Goal: Task Accomplishment & Management: Complete application form

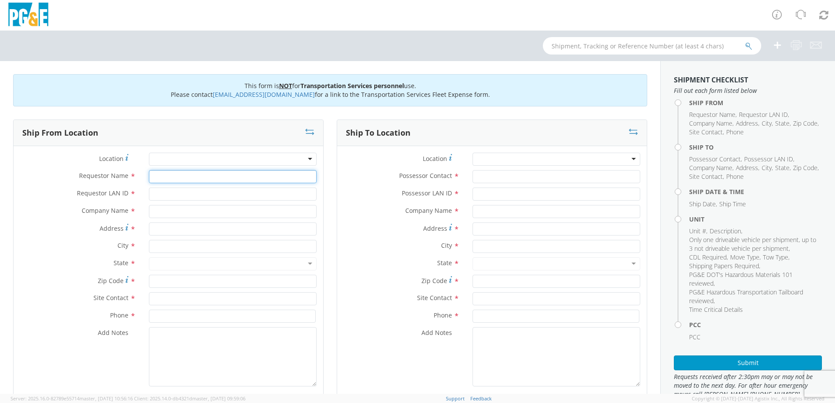
click at [178, 175] on input "Requestor Name *" at bounding box center [233, 176] width 168 height 13
click at [165, 245] on input "text" at bounding box center [233, 246] width 168 height 13
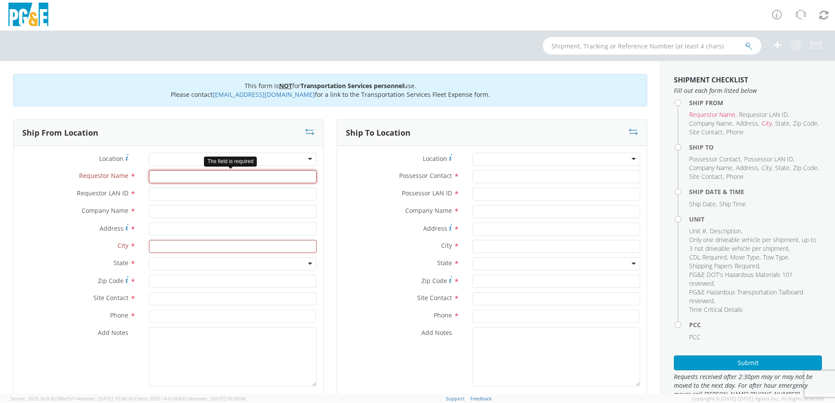
click at [168, 172] on input "Requestor Name *" at bounding box center [233, 176] width 168 height 13
click at [168, 173] on input "ILM9" at bounding box center [233, 176] width 168 height 13
type input "[PERSON_NAME]"
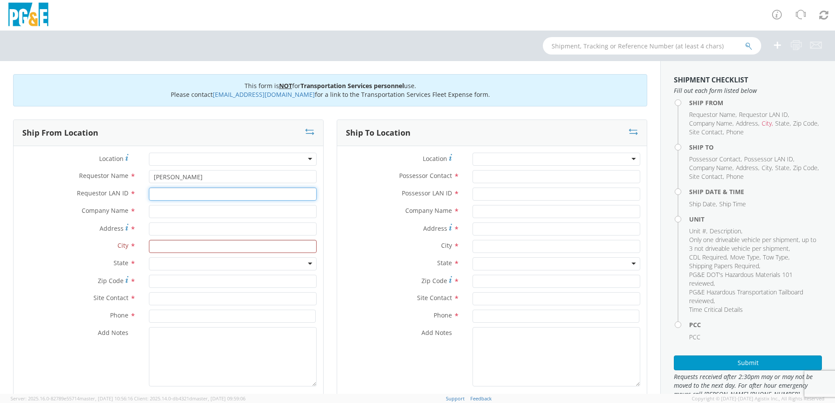
click at [165, 199] on input "Requestor LAN ID *" at bounding box center [233, 194] width 168 height 13
type input "ILM9"
click at [160, 212] on input "text" at bounding box center [233, 211] width 168 height 13
type input "PG&E"
click at [90, 250] on label "City *" at bounding box center [78, 245] width 129 height 11
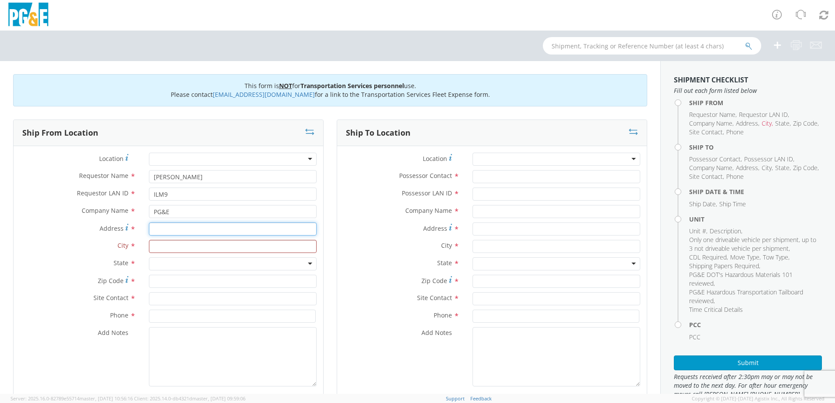
click at [161, 227] on input "Address *" at bounding box center [233, 229] width 168 height 13
click at [166, 226] on input "Address *" at bounding box center [233, 229] width 168 height 13
click at [192, 228] on input "13939" at bounding box center [233, 229] width 168 height 13
type input "[STREET_ADDRESS][US_STATE]"
click at [175, 247] on input "text" at bounding box center [233, 246] width 168 height 13
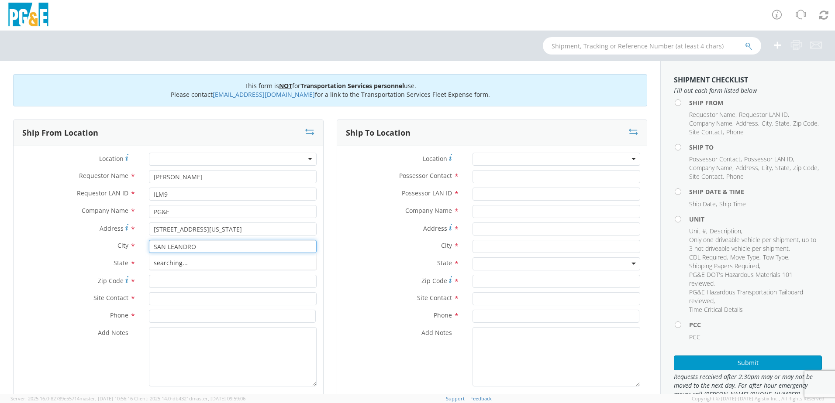
type input "SAN LEANDRO"
click at [74, 246] on label "City *" at bounding box center [78, 245] width 129 height 11
click at [243, 269] on div at bounding box center [233, 264] width 168 height 13
click at [171, 285] on input "Zip Code *" at bounding box center [233, 281] width 168 height 13
click at [163, 283] on input "Zip Code *" at bounding box center [233, 281] width 168 height 13
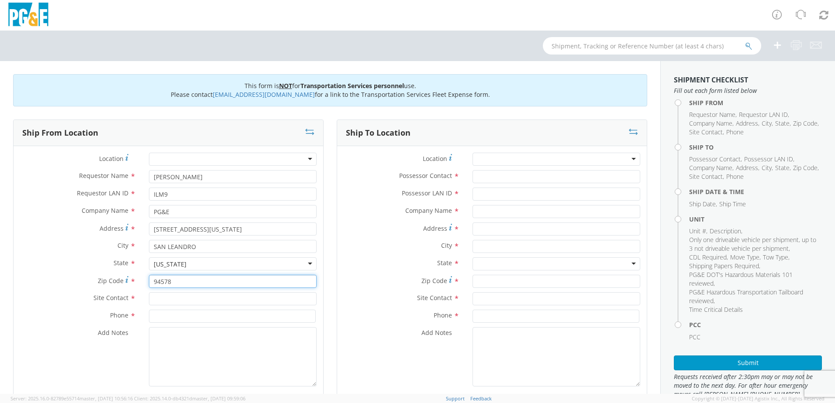
type input "94578"
click at [160, 306] on div "Site Contact *" at bounding box center [168, 300] width 309 height 17
click at [161, 300] on input "text" at bounding box center [233, 298] width 168 height 13
type input "[PERSON_NAME]"
click at [84, 299] on label "Site Contact *" at bounding box center [78, 297] width 129 height 11
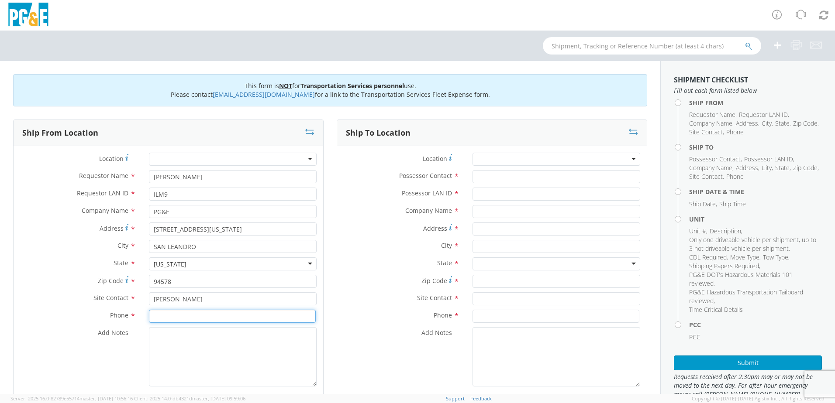
click at [183, 319] on input at bounding box center [232, 316] width 167 height 13
drag, startPoint x: 168, startPoint y: 317, endPoint x: 90, endPoint y: 322, distance: 78.3
click at [91, 321] on div "Phone * 925-" at bounding box center [168, 316] width 309 height 13
click at [266, 371] on textarea "Add Notes *" at bounding box center [233, 356] width 168 height 59
click at [173, 315] on input "[PHONE_NUMBER]" at bounding box center [232, 316] width 167 height 13
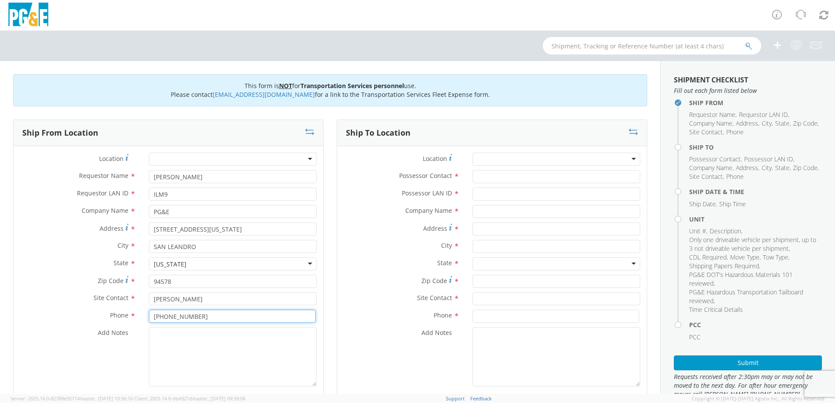
click at [168, 318] on input "[PHONE_NUMBER]" at bounding box center [232, 316] width 167 height 13
type input "[PHONE_NUMBER]"
click at [187, 366] on textarea "Add Notes *" at bounding box center [233, 356] width 168 height 59
click at [201, 360] on textarea "Add Notes *" at bounding box center [233, 356] width 168 height 59
click at [485, 180] on input "Possessor Contact *" at bounding box center [556, 176] width 168 height 13
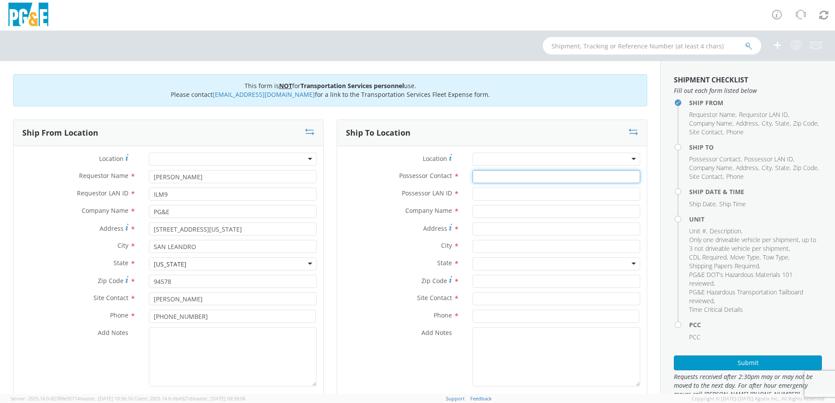
type input "S"
type input "[PERSON_NAME]"
click at [495, 192] on input "Possessor LAN ID *" at bounding box center [556, 194] width 168 height 13
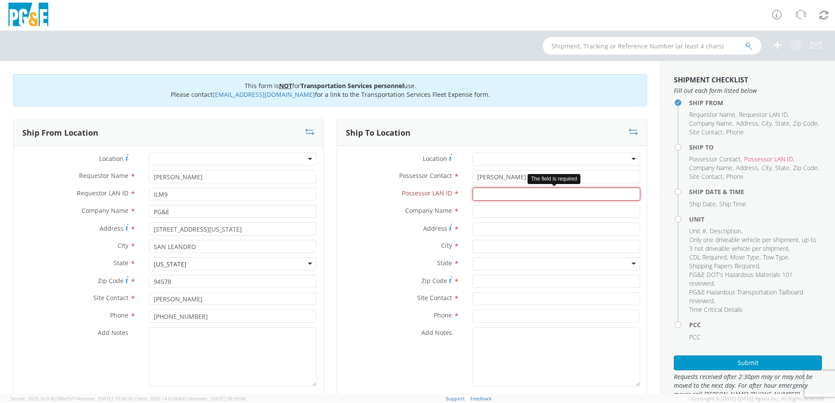
click at [485, 195] on input "Possessor LAN ID *" at bounding box center [556, 194] width 168 height 13
type input "J6WG"
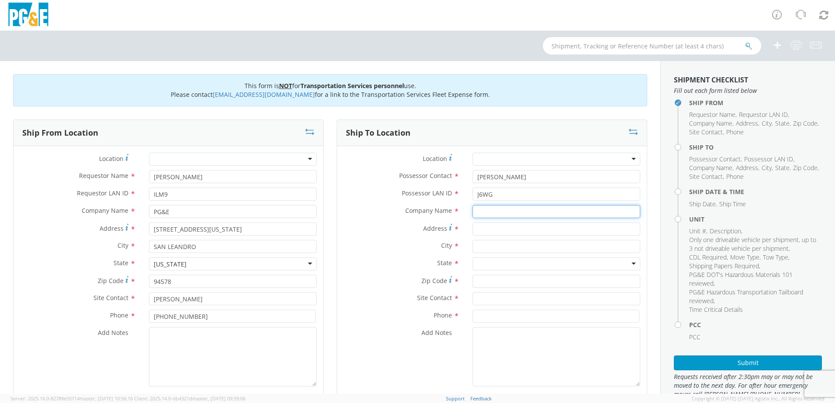
click at [485, 210] on input "text" at bounding box center [556, 211] width 168 height 13
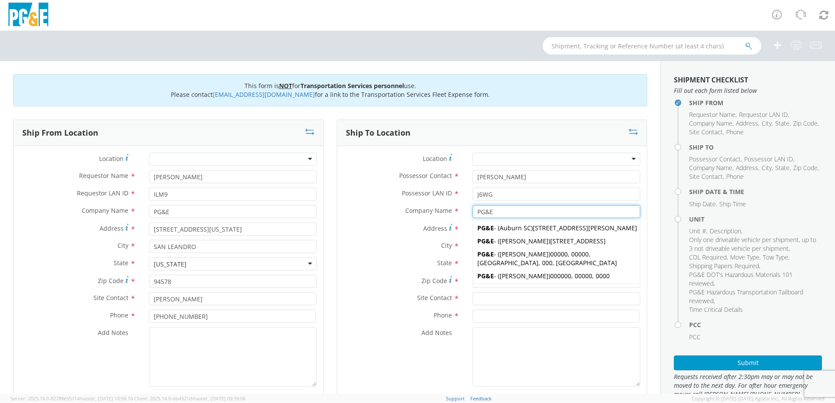
type input "PG&E"
click at [368, 229] on label "Address *" at bounding box center [401, 229] width 129 height 12
click at [472, 229] on input "Address *" at bounding box center [556, 229] width 168 height 13
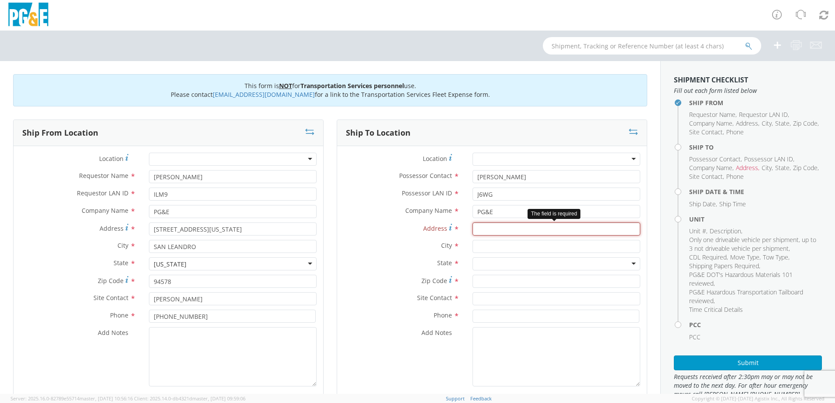
click at [509, 225] on input "Address *" at bounding box center [556, 229] width 168 height 13
click at [507, 226] on input "2567" at bounding box center [556, 229] width 168 height 13
type input "[STREET_ADDRESS]"
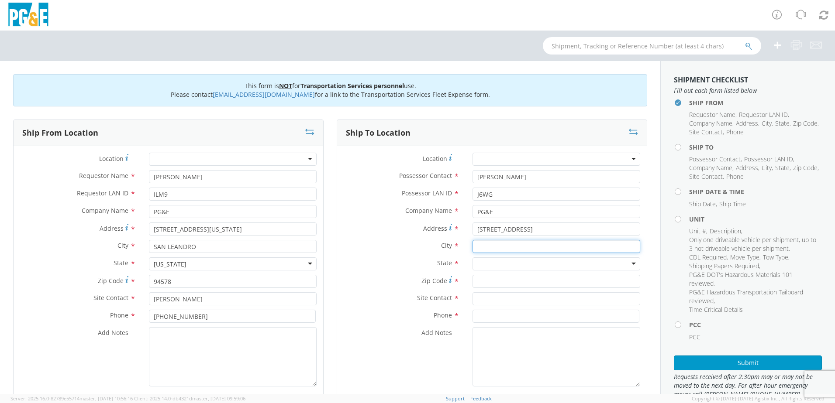
click at [504, 252] on input "text" at bounding box center [556, 246] width 168 height 13
type input "SAN LEANDRO"
click at [375, 335] on label "Add Notes *" at bounding box center [401, 332] width 129 height 11
click at [472, 335] on textarea "Add Notes *" at bounding box center [556, 356] width 168 height 59
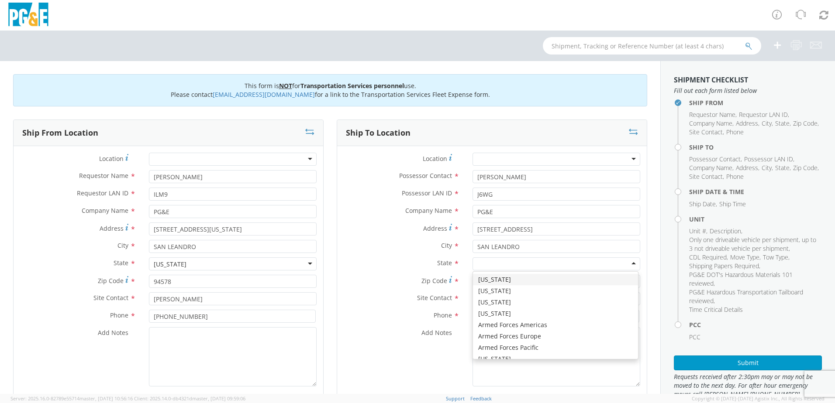
click at [536, 261] on div at bounding box center [556, 264] width 168 height 13
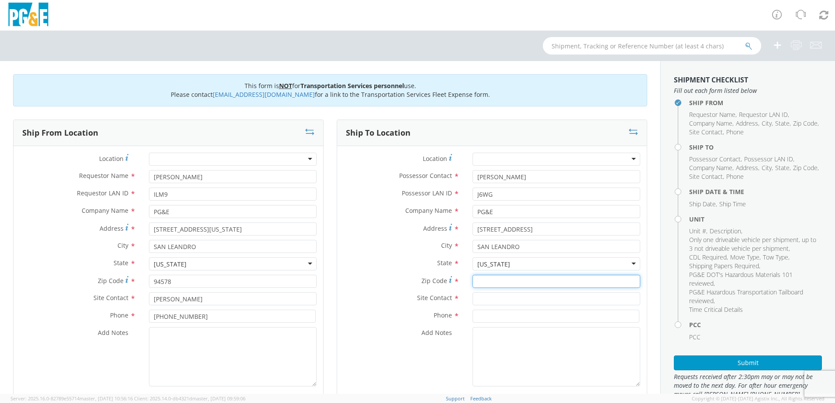
click at [496, 278] on input "Zip Code *" at bounding box center [556, 281] width 168 height 13
click at [516, 283] on input "Zip Code *" at bounding box center [556, 281] width 168 height 13
type input "94579"
click at [474, 309] on div "Site Contact *" at bounding box center [491, 300] width 309 height 17
click at [474, 297] on input "text" at bounding box center [556, 298] width 168 height 13
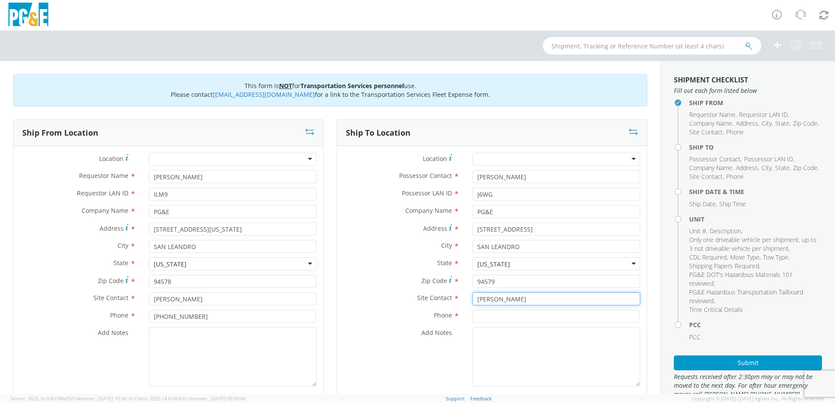
type input "[PERSON_NAME]"
click at [394, 304] on div "Site Contact * [PERSON_NAME]" at bounding box center [491, 298] width 309 height 13
click at [488, 323] on div "Phone *" at bounding box center [491, 318] width 309 height 17
click at [487, 317] on input at bounding box center [555, 316] width 167 height 13
type input "[PHONE_NUMBER]"
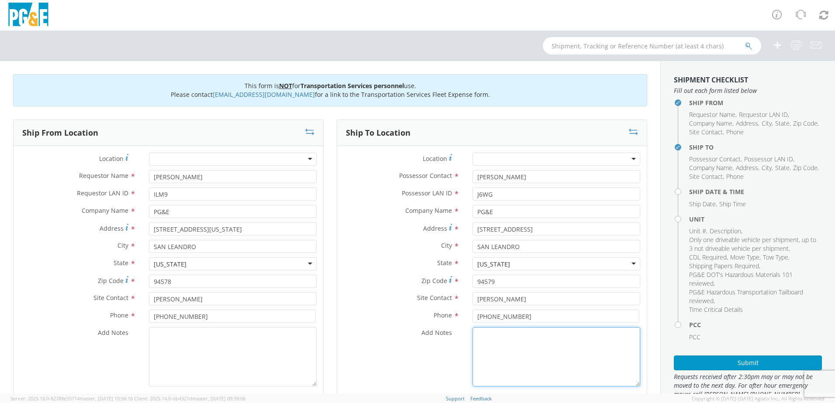
click at [485, 354] on textarea "Add Notes *" at bounding box center [556, 356] width 168 height 59
click at [235, 365] on textarea "Add Notes *" at bounding box center [233, 356] width 168 height 59
type textarea "O"
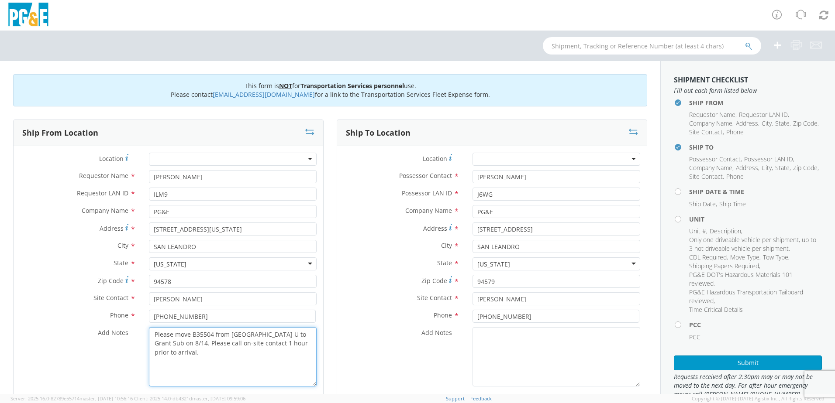
drag, startPoint x: 215, startPoint y: 359, endPoint x: 127, endPoint y: 322, distance: 95.4
click at [127, 322] on div "Location * (OBSOLETE) [PERSON_NAME] SC - GC TRAILER (OBSOLETE) [GEOGRAPHIC_DATA…" at bounding box center [168, 272] width 309 height 238
type textarea "Please move B35504 from [GEOGRAPHIC_DATA] U to Grant Sub on 8/14. Please call o…"
click at [550, 350] on textarea "Add Notes *" at bounding box center [556, 356] width 168 height 59
paste textarea "Please move B35504 from [GEOGRAPHIC_DATA] U to Grant Sub on 8/14. Please call o…"
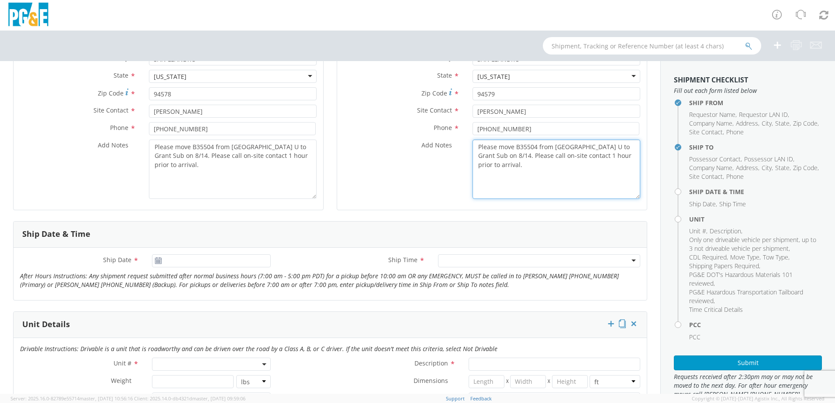
scroll to position [262, 0]
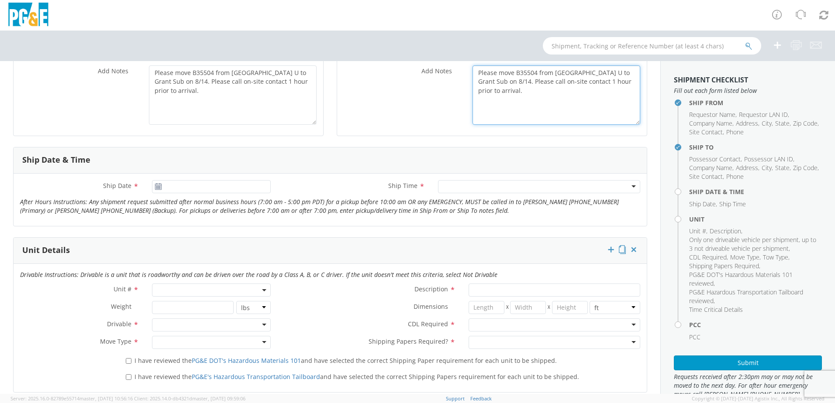
type textarea "Please move B35504 from [GEOGRAPHIC_DATA] U to Grant Sub on 8/14. Please call o…"
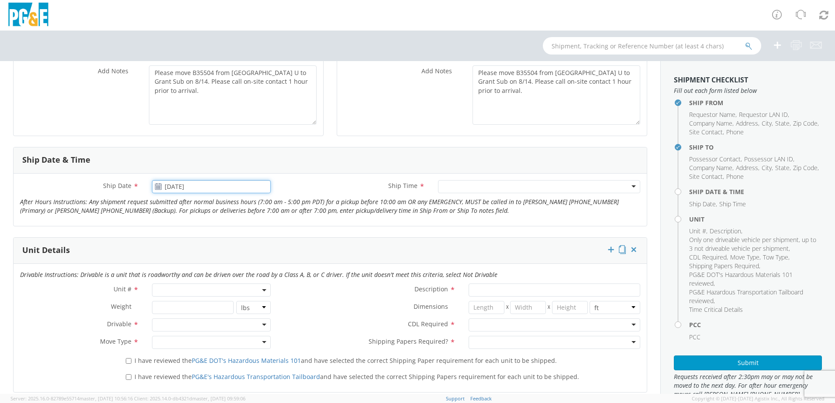
click at [185, 182] on input "[DATE]" at bounding box center [211, 186] width 119 height 13
click at [227, 254] on td "14" at bounding box center [228, 255] width 15 height 13
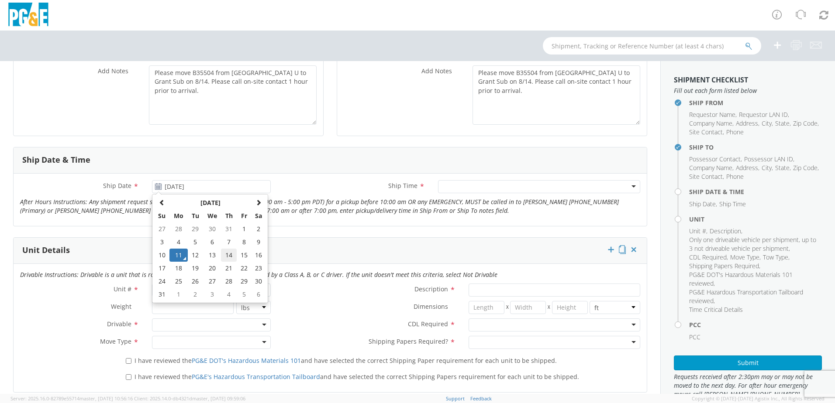
type input "[DATE]"
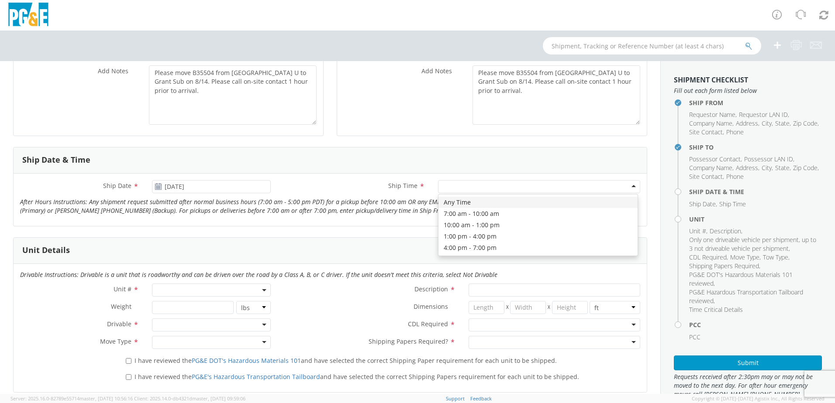
click at [509, 186] on div at bounding box center [539, 186] width 202 height 13
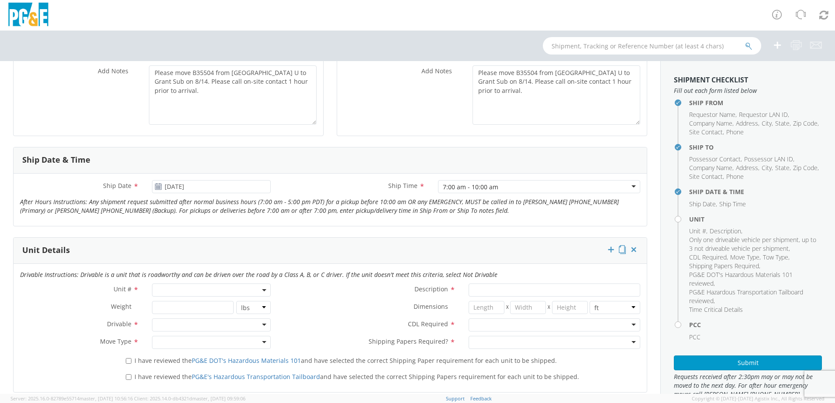
click at [209, 288] on span at bounding box center [211, 290] width 119 height 13
click at [174, 306] on input "search" at bounding box center [210, 304] width 113 height 13
type input "B35504"
type input "EQ; MAN LIFT - SCISSOR"
type input "0"
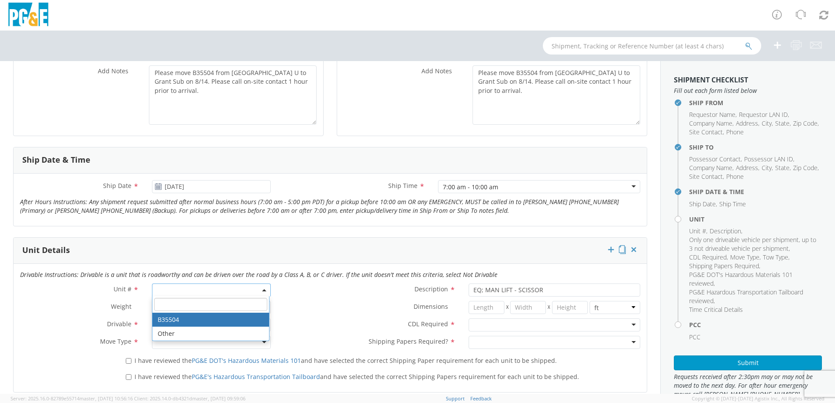
select select "B35504"
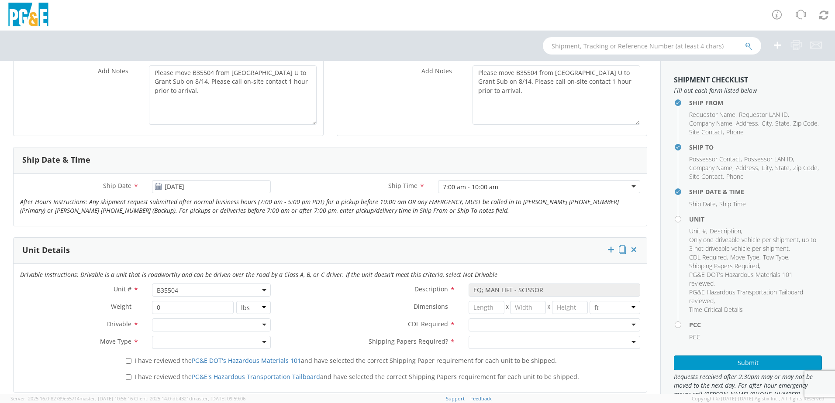
click at [175, 324] on div at bounding box center [211, 325] width 119 height 13
click at [162, 344] on div at bounding box center [211, 342] width 119 height 13
click at [123, 361] on div "I have reviewed the PG&E DOT's Hazardous Materials 101 and have selected the co…" at bounding box center [382, 360] width 527 height 12
click at [128, 377] on input "I have reviewed the PG&E's Hazardous Transportation Tailboard and have selected…" at bounding box center [129, 378] width 6 height 6
checkbox input "true"
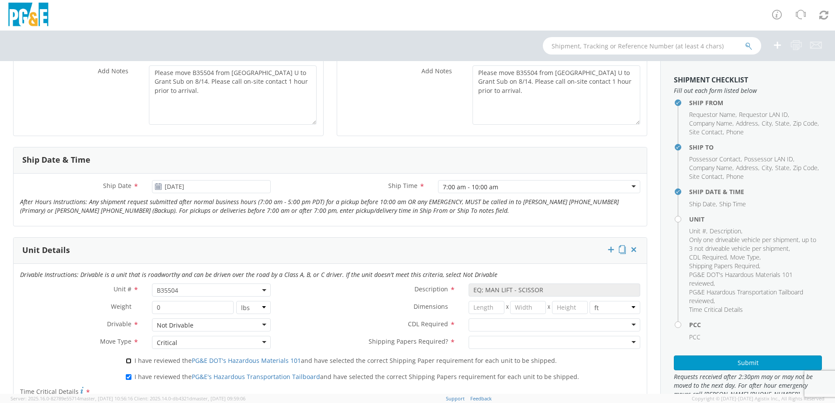
click at [126, 360] on input "I have reviewed the PG&E DOT's Hazardous Materials 101 and have selected the co…" at bounding box center [129, 361] width 6 height 6
checkbox input "true"
click at [519, 327] on div at bounding box center [554, 325] width 172 height 13
click at [492, 340] on div at bounding box center [554, 342] width 172 height 13
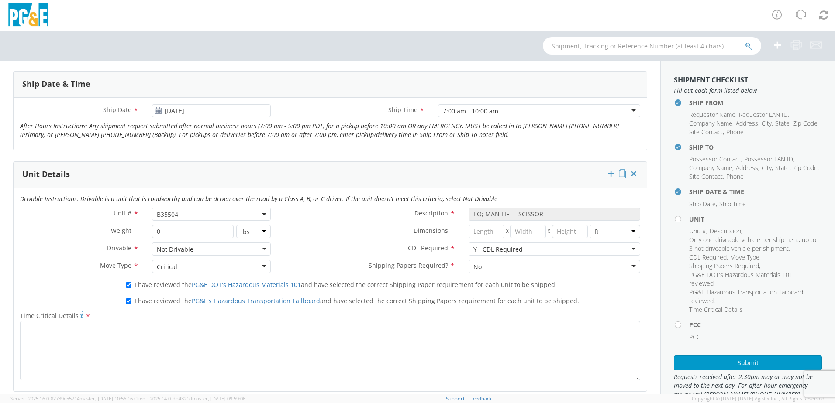
scroll to position [393, 0]
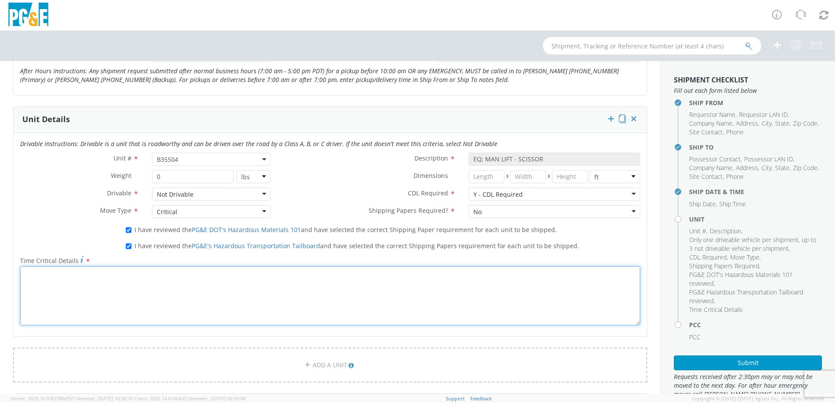
click at [186, 311] on textarea "Time Critical Details *" at bounding box center [330, 295] width 620 height 59
paste textarea "Please move B35504 from [GEOGRAPHIC_DATA] U to Grant Sub on 8/14. Please call o…"
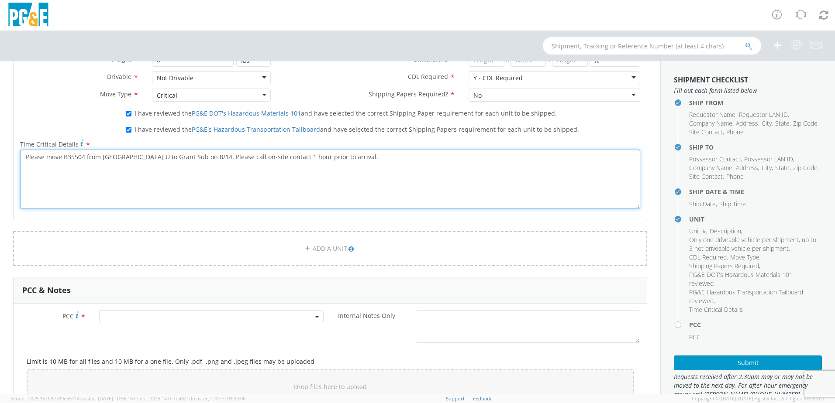
scroll to position [524, 0]
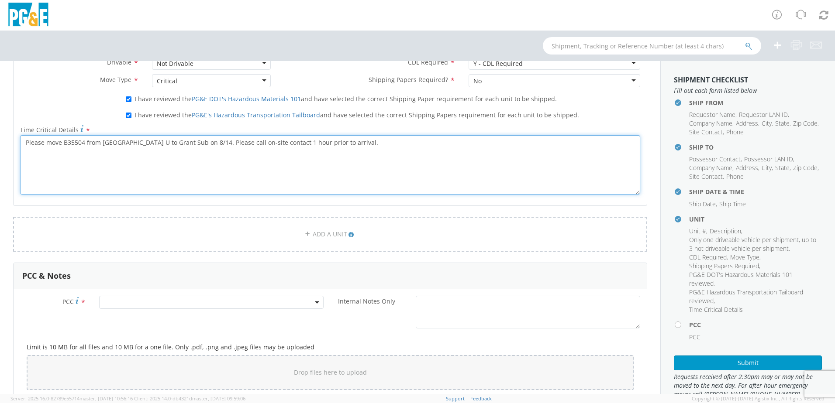
type textarea "Please move B35504 from [GEOGRAPHIC_DATA] U to Grant Sub on 8/14. Please call o…"
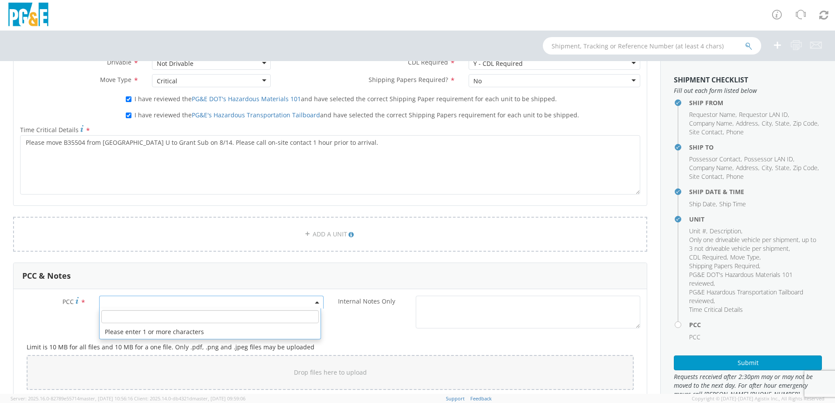
drag, startPoint x: 202, startPoint y: 299, endPoint x: 199, endPoint y: 309, distance: 11.0
click at [202, 299] on span at bounding box center [211, 302] width 224 height 13
click at [195, 320] on input "number" at bounding box center [209, 316] width 217 height 13
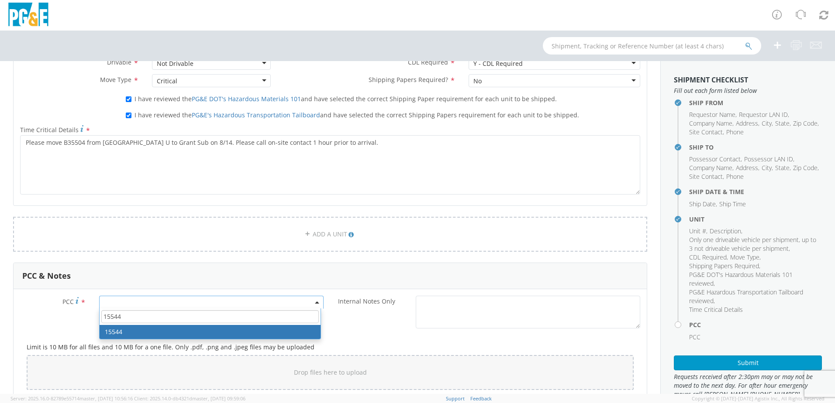
type input "15544"
select select "15544"
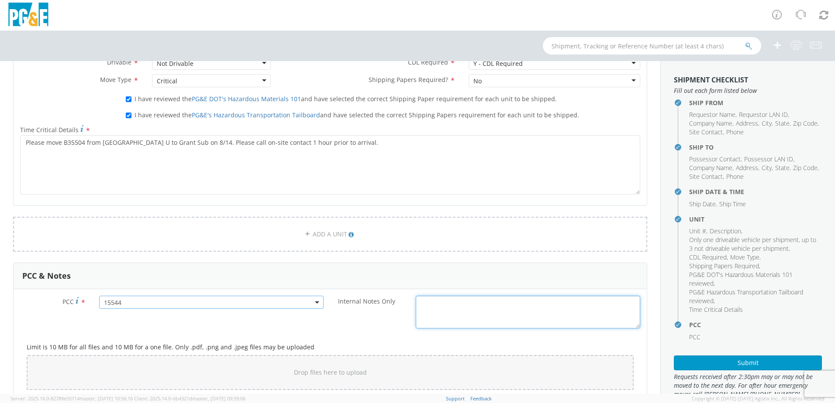
click at [443, 309] on textarea "Internal Notes Only *" at bounding box center [528, 312] width 224 height 33
paste textarea "Please move B35504 from [GEOGRAPHIC_DATA] U to Grant Sub on 8/14. Please call o…"
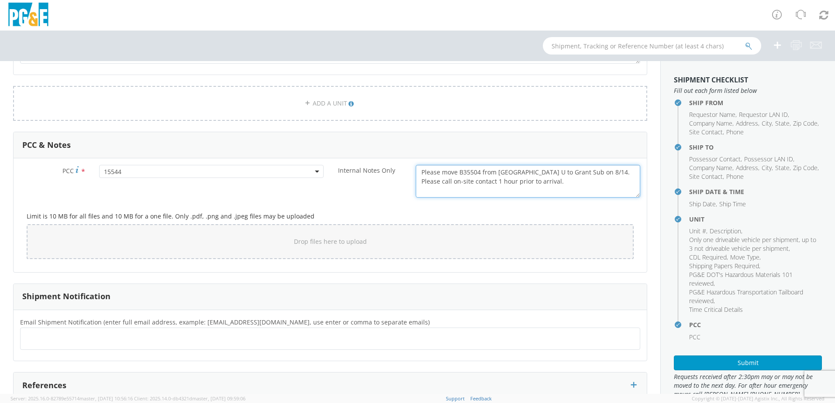
type textarea "Please move B35504 from [GEOGRAPHIC_DATA] U to Grant Sub on 8/14. Please call o…"
click at [126, 344] on ul at bounding box center [330, 339] width 612 height 14
click at [165, 345] on ul at bounding box center [330, 339] width 612 height 14
type input "[EMAIL_ADDRESS][DOMAIN_NAME]"
click at [165, 345] on ul at bounding box center [330, 339] width 612 height 14
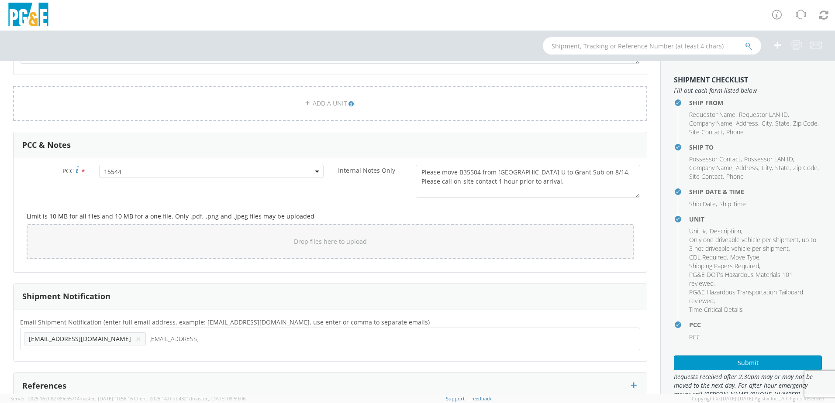
type input "[EMAIL_ADDRESS][DOMAIN_NAME]"
click at [169, 344] on ul "[EMAIL_ADDRESS][DOMAIN_NAME] ×" at bounding box center [330, 339] width 612 height 15
type input "[EMAIL_ADDRESS][DOMAIN_NAME]"
click at [380, 345] on ul "[EMAIL_ADDRESS][DOMAIN_NAME] × [EMAIL_ADDRESS][DOMAIN_NAME] × [EMAIL_ADDRESS][D…" at bounding box center [330, 339] width 612 height 15
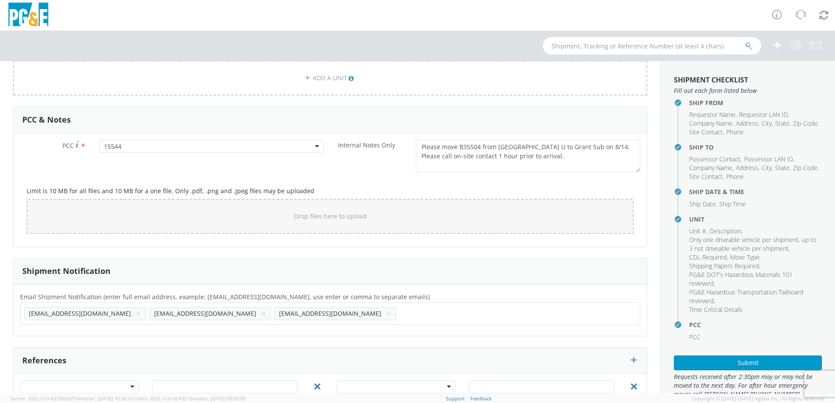
scroll to position [719, 0]
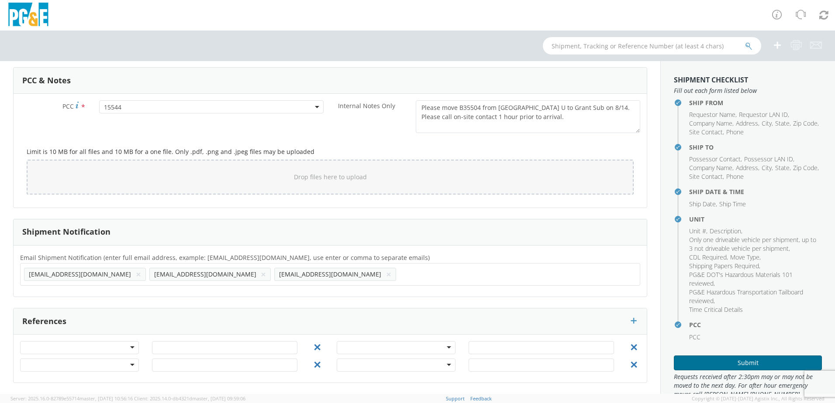
click at [679, 366] on button "Submit" at bounding box center [748, 363] width 148 height 15
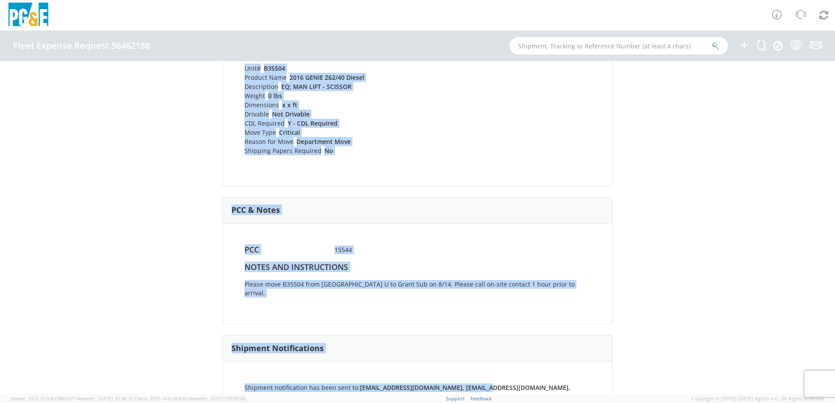
scroll to position [436, 0]
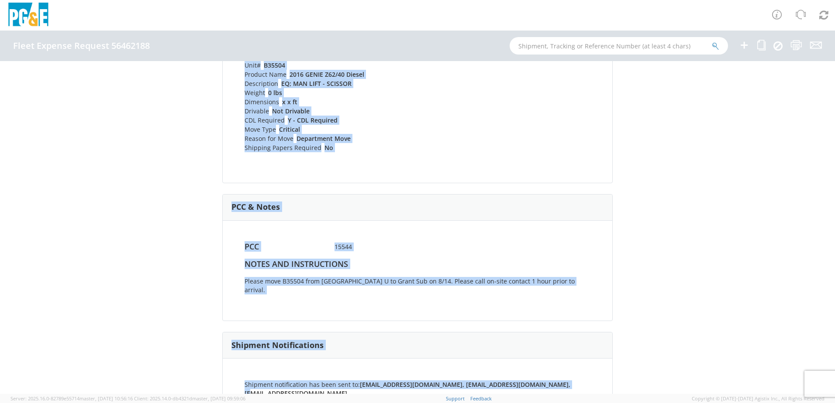
drag, startPoint x: 217, startPoint y: 94, endPoint x: 575, endPoint y: 362, distance: 447.2
click at [575, 362] on div "Fleet Expense Request 56462188 (Completed) Shipping Information Request Informa…" at bounding box center [417, 227] width 835 height 333
copy div "Fleet Expense Request 56462188 (Completed) Shipping Information Request Informa…"
